Goal: Task Accomplishment & Management: Use online tool/utility

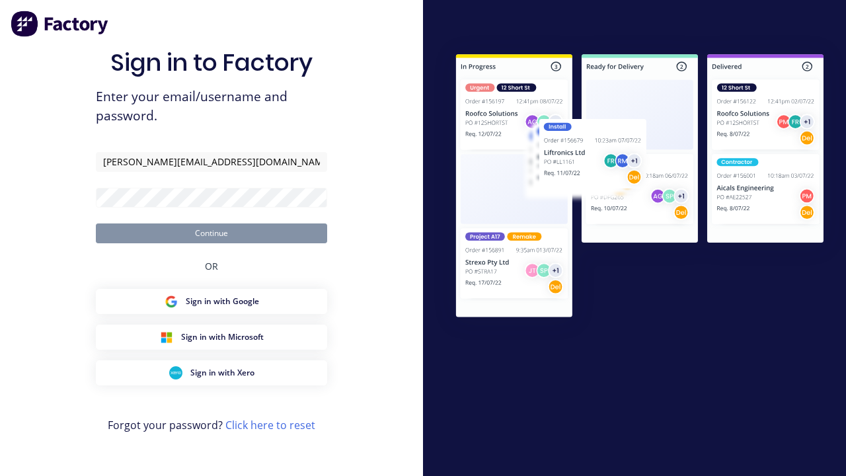
type input "[PERSON_NAME][EMAIL_ADDRESS][DOMAIN_NAME]"
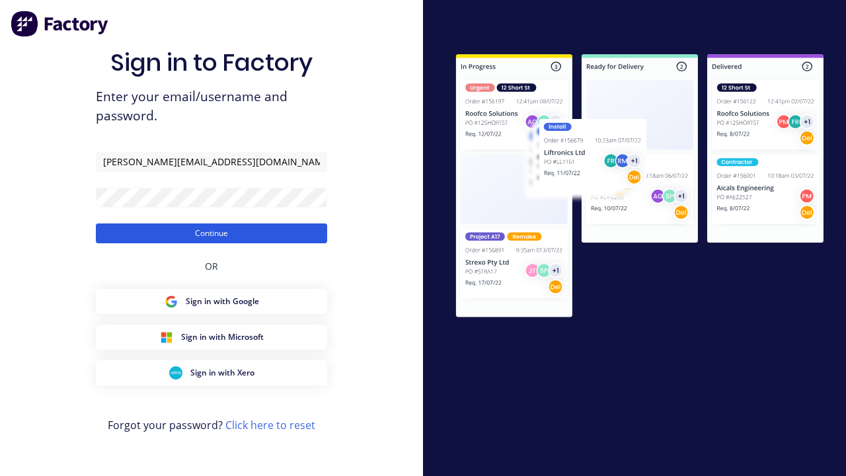
click at [212, 233] on button "Continue" at bounding box center [211, 233] width 231 height 20
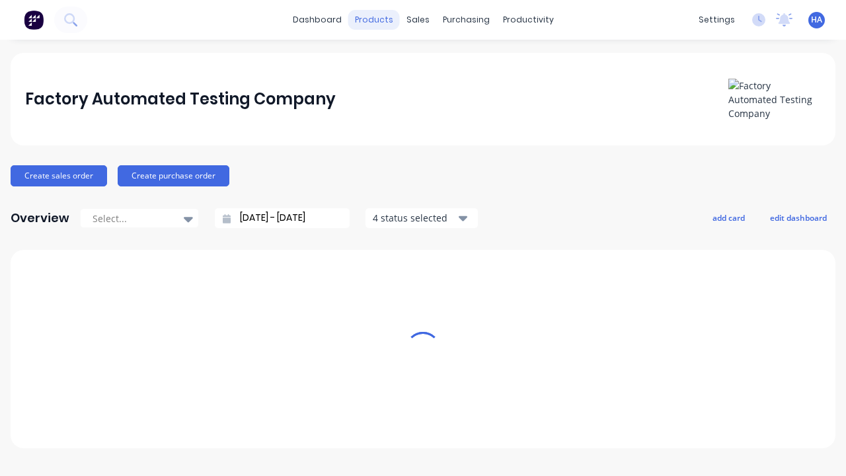
click at [375, 20] on div "products" at bounding box center [374, 20] width 52 height 20
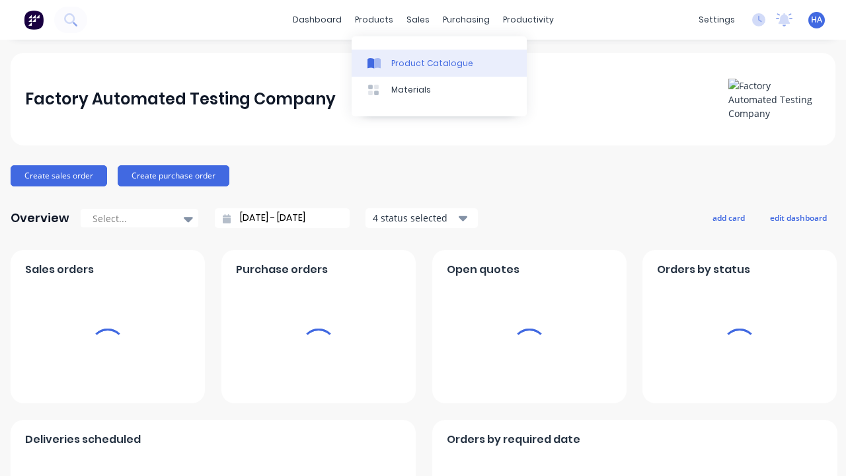
click at [439, 63] on div "Product Catalogue" at bounding box center [432, 64] width 82 height 12
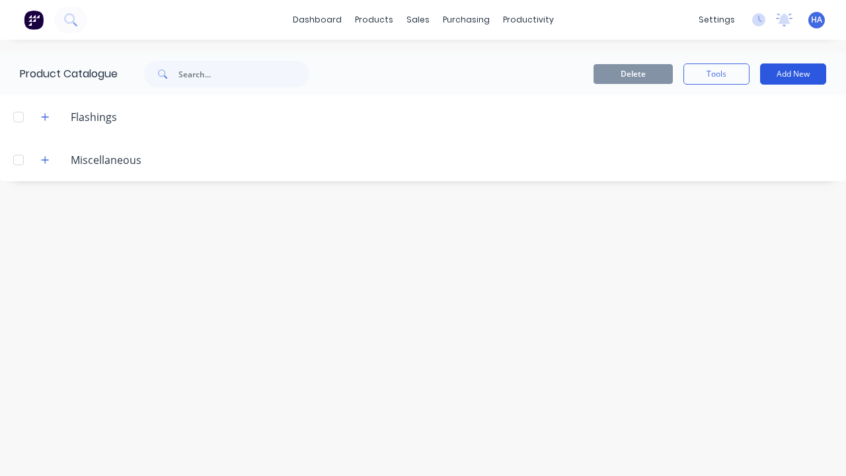
click at [793, 74] on button "Add New" at bounding box center [793, 73] width 66 height 21
